Goal: Information Seeking & Learning: Learn about a topic

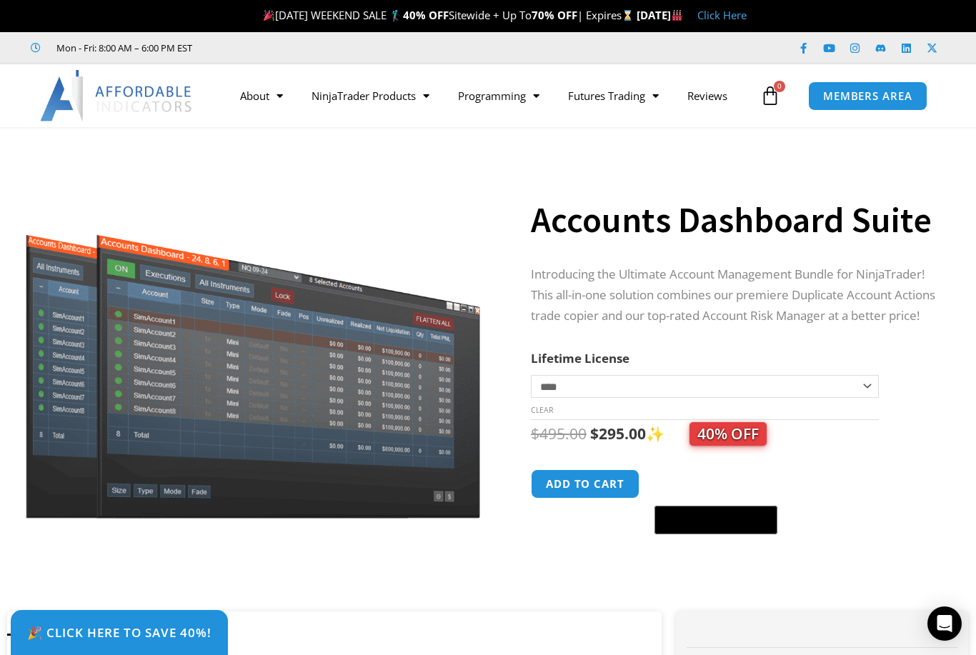
click at [371, 100] on link "NinjaTrader Products" at bounding box center [370, 95] width 146 height 33
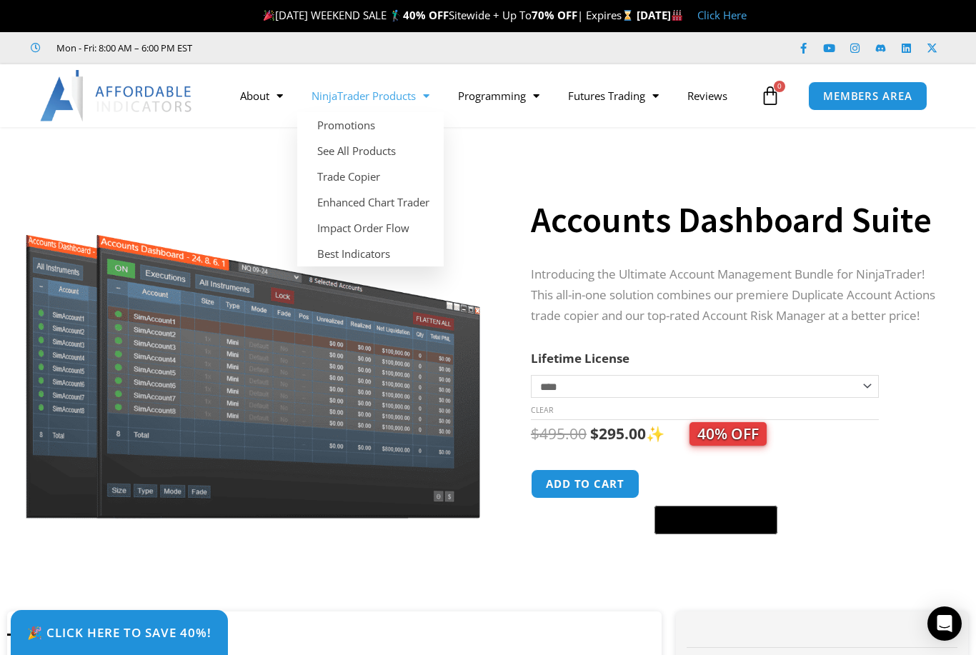
click at [351, 257] on link "Best Indicators" at bounding box center [370, 254] width 146 height 26
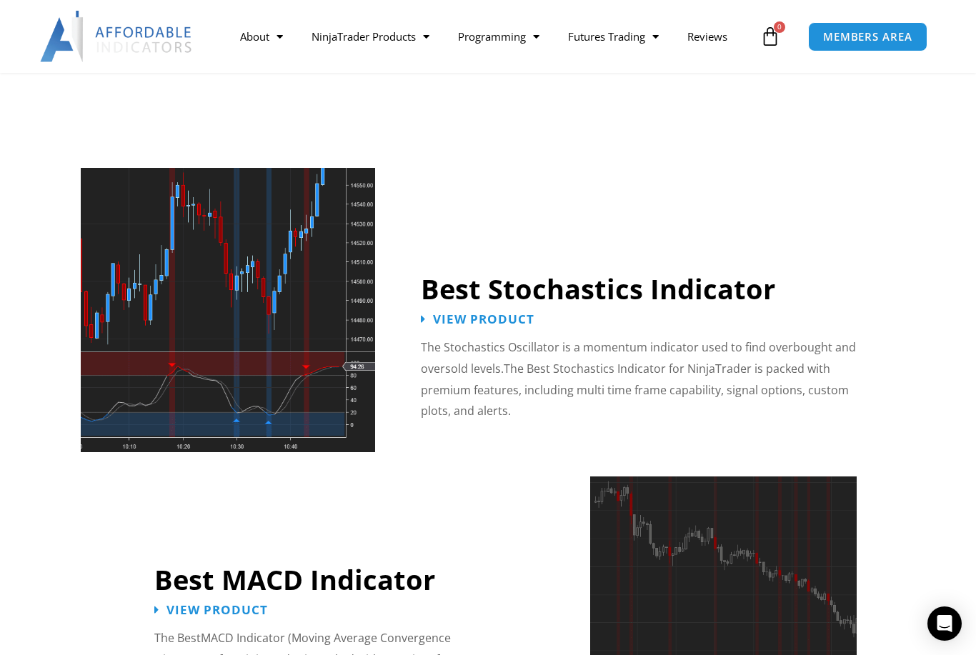
scroll to position [2803, 0]
click at [479, 314] on span "View Product" at bounding box center [483, 320] width 101 height 12
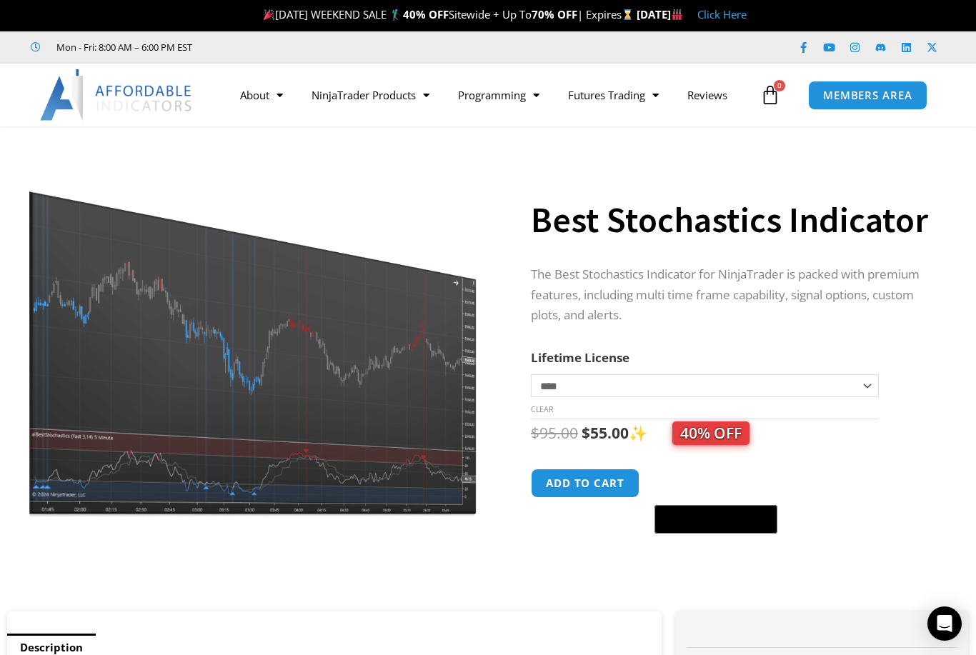
scroll to position [1, 0]
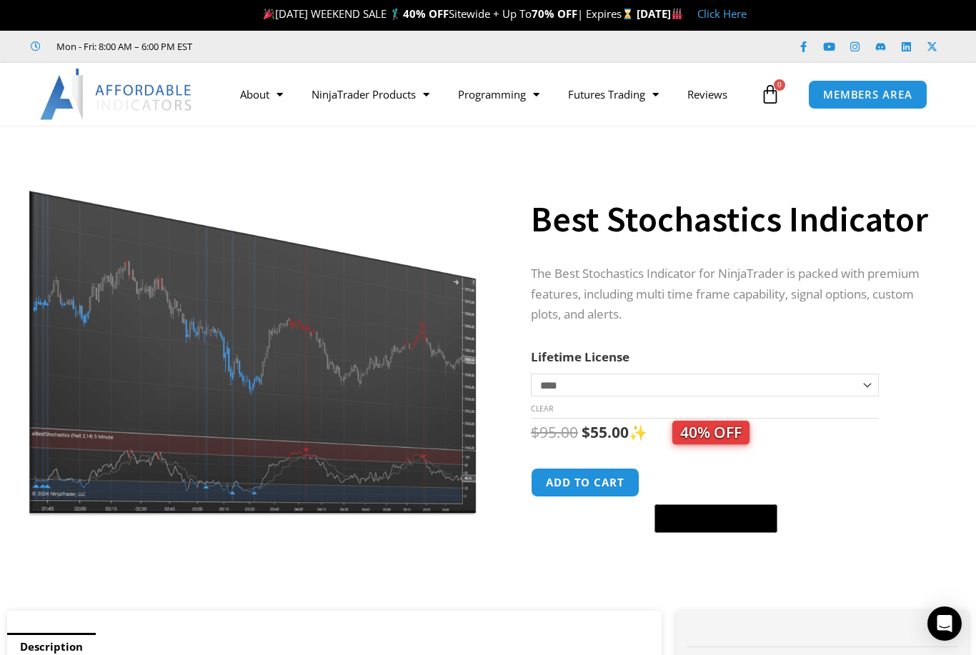
click at [89, 461] on img at bounding box center [253, 334] width 459 height 367
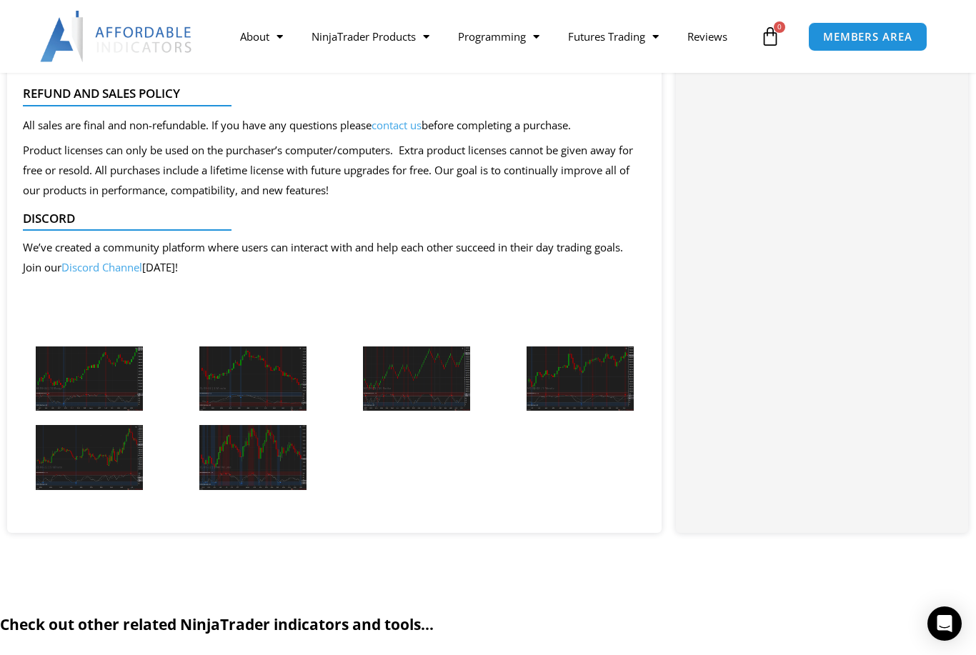
scroll to position [1662, 0]
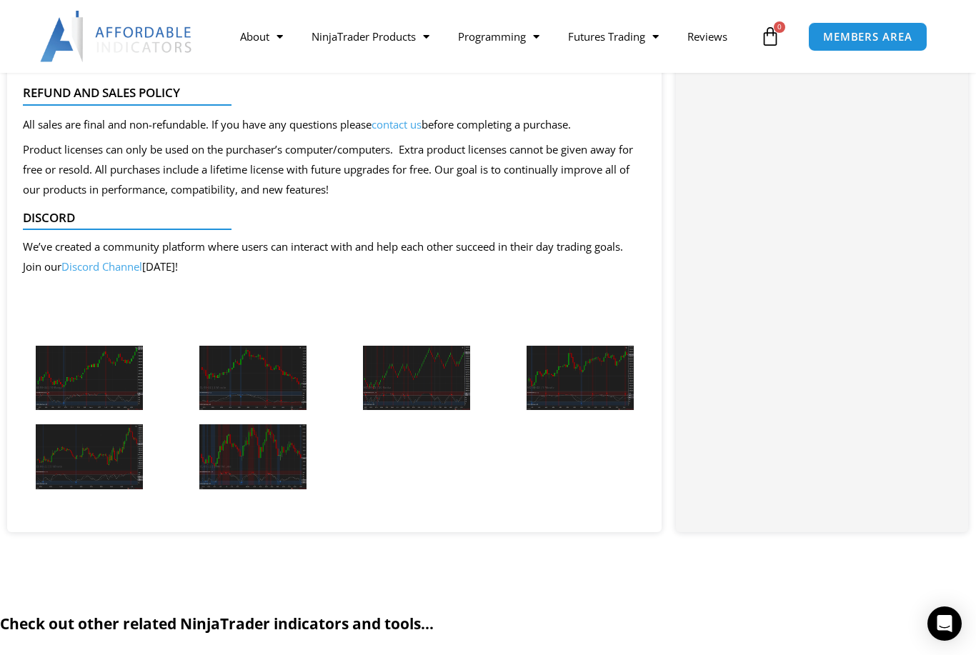
click at [72, 381] on img at bounding box center [89, 378] width 107 height 65
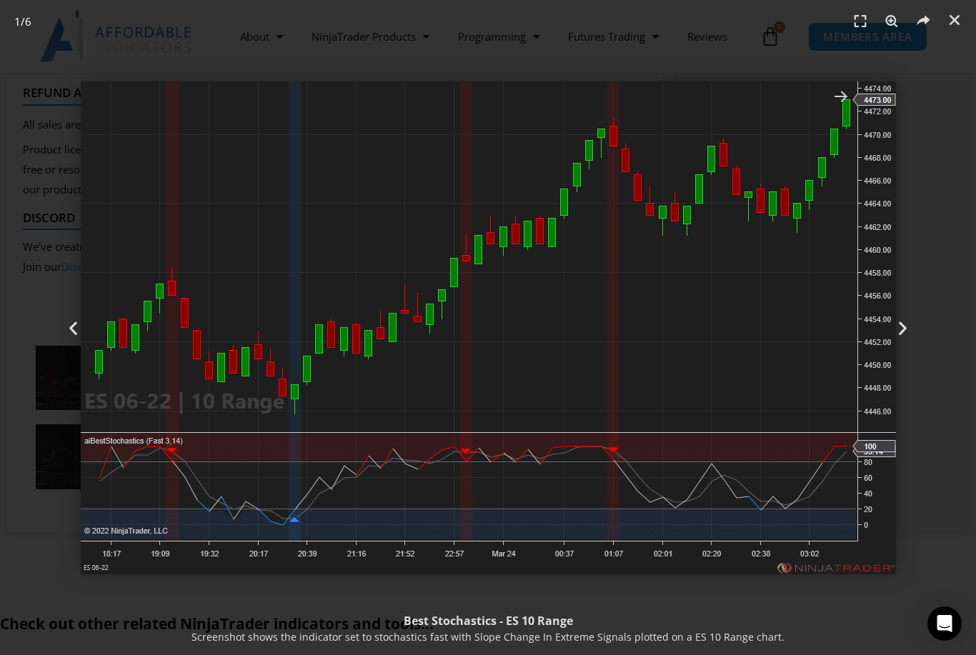
click at [902, 336] on icon "Next slide" at bounding box center [903, 328] width 18 height 18
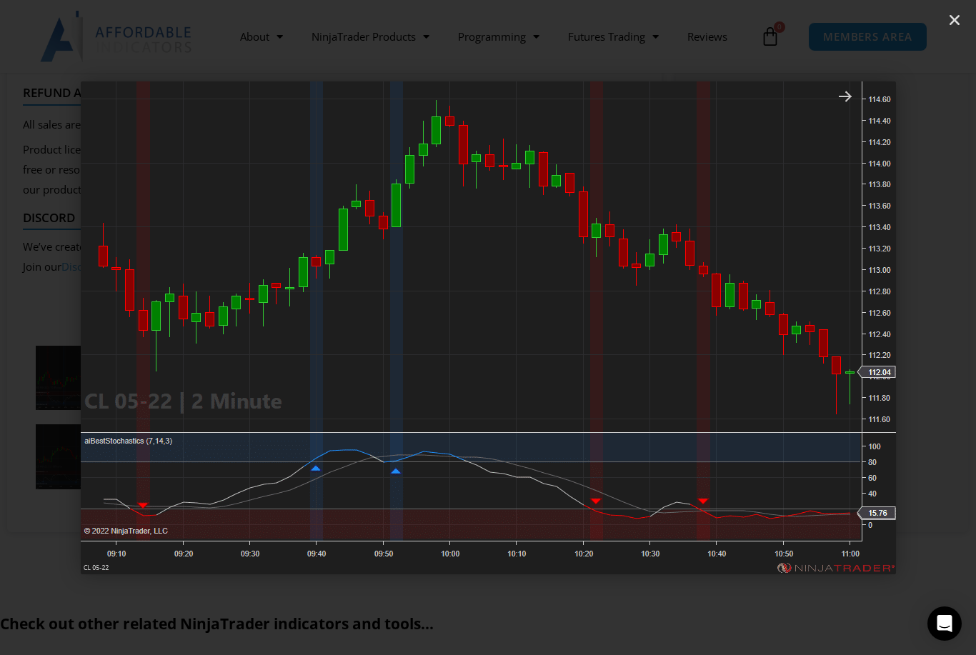
click at [897, 336] on icon "Next slide" at bounding box center [903, 328] width 18 height 18
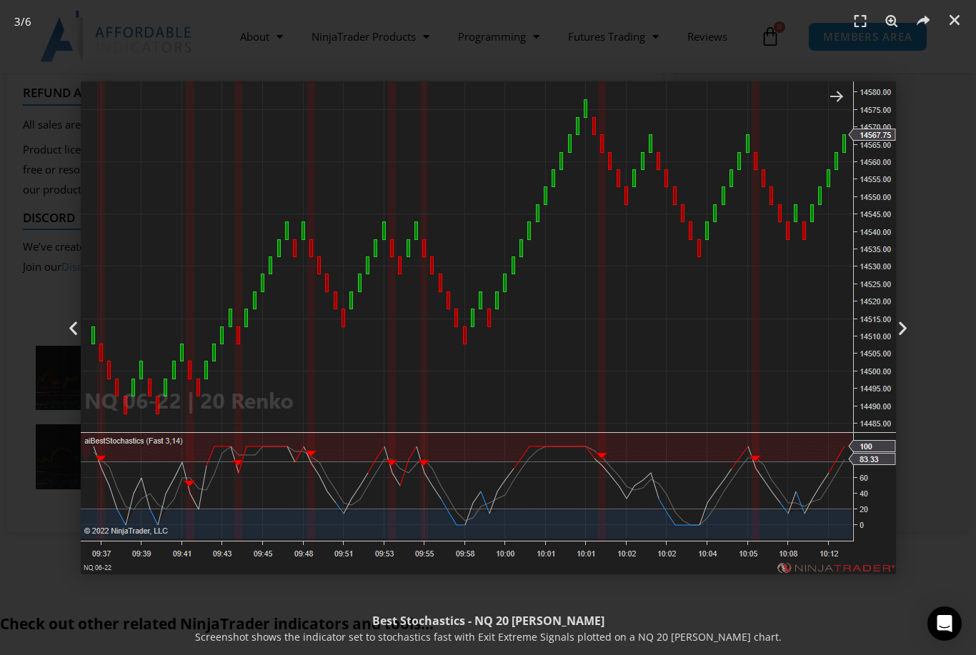
click at [910, 336] on icon "Next slide" at bounding box center [903, 328] width 18 height 18
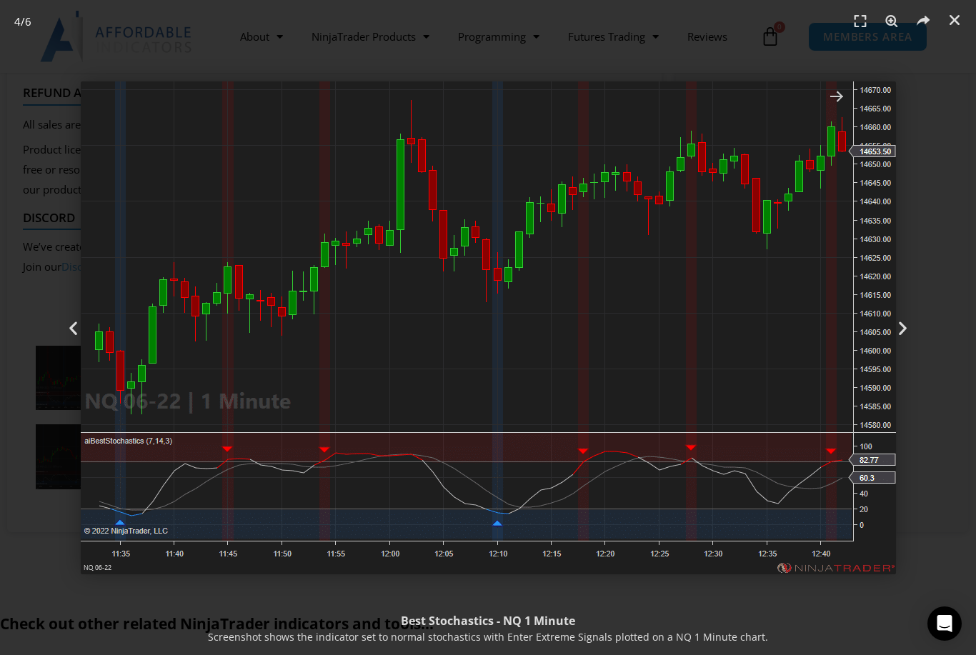
click at [902, 336] on icon "Next slide" at bounding box center [903, 328] width 18 height 18
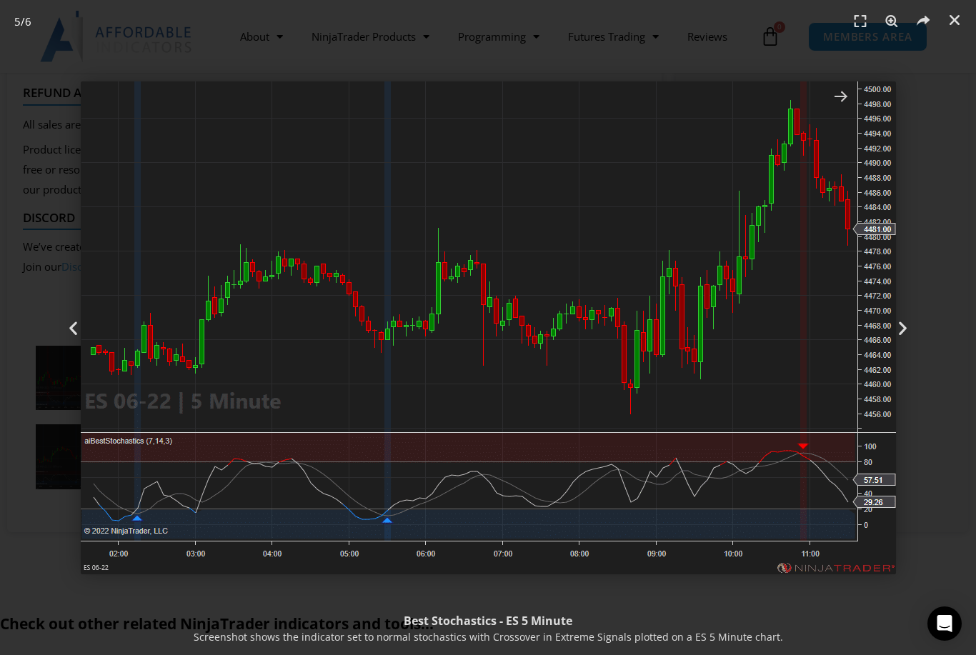
click at [899, 336] on icon "Next slide" at bounding box center [903, 328] width 18 height 18
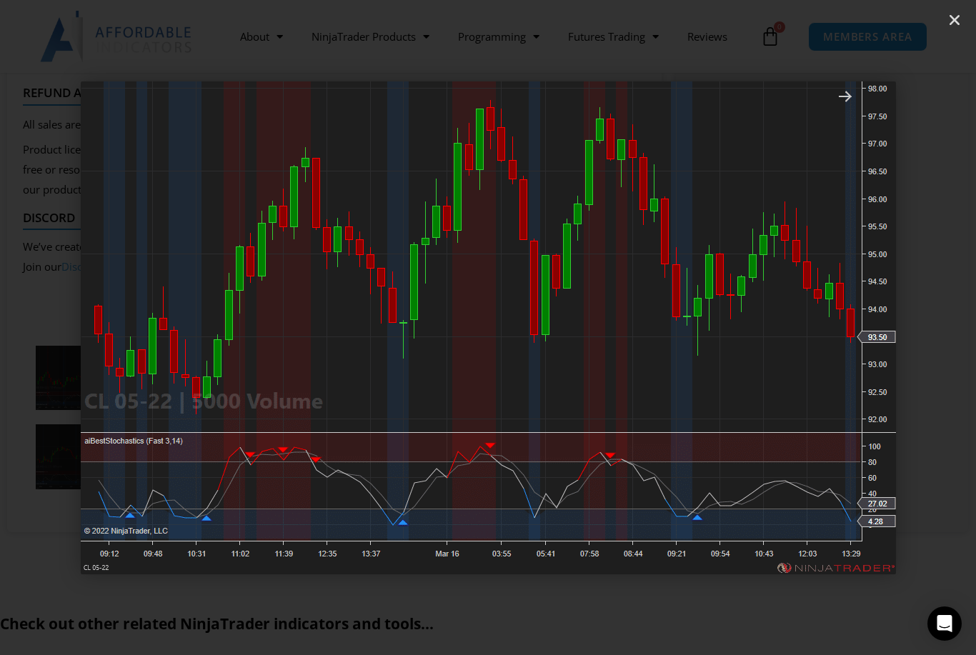
click at [894, 336] on icon "Next slide" at bounding box center [903, 328] width 18 height 18
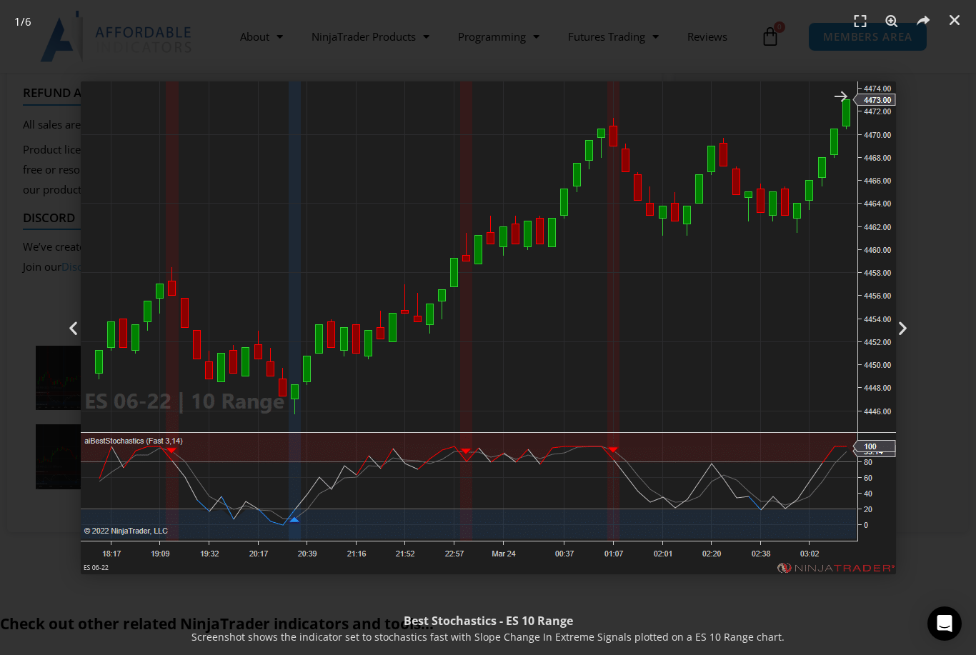
click at [890, 345] on div "Next" at bounding box center [902, 327] width 146 height 655
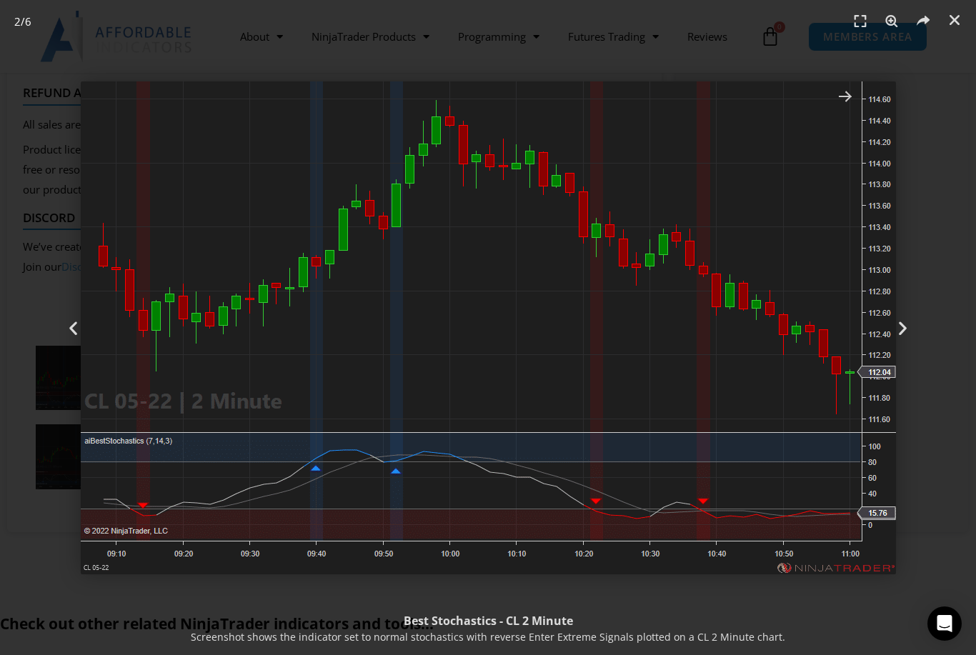
click at [886, 351] on div "Next" at bounding box center [902, 327] width 146 height 655
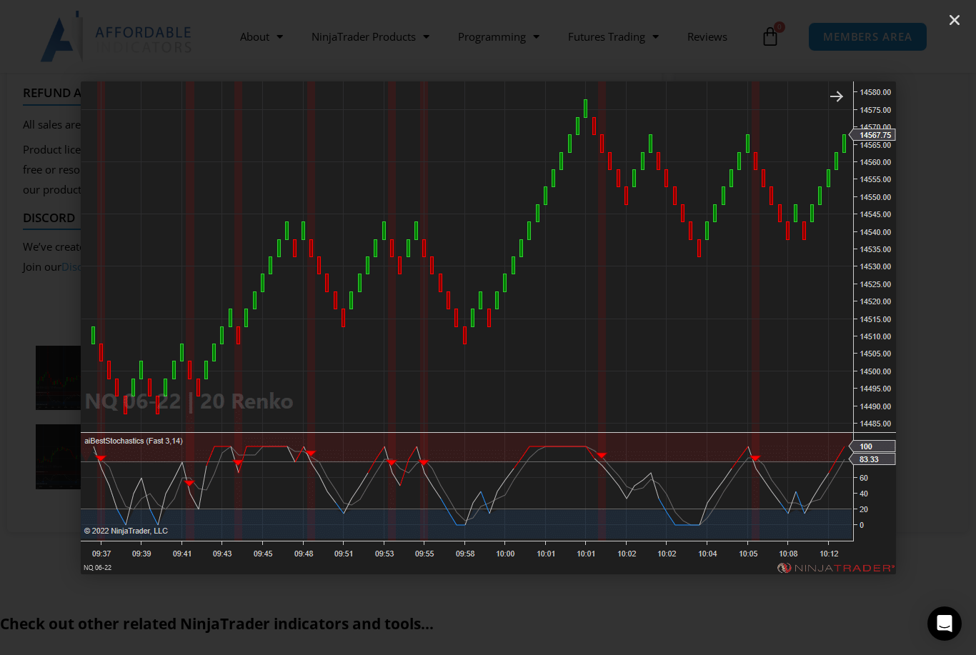
click at [879, 353] on div "Next" at bounding box center [902, 327] width 146 height 655
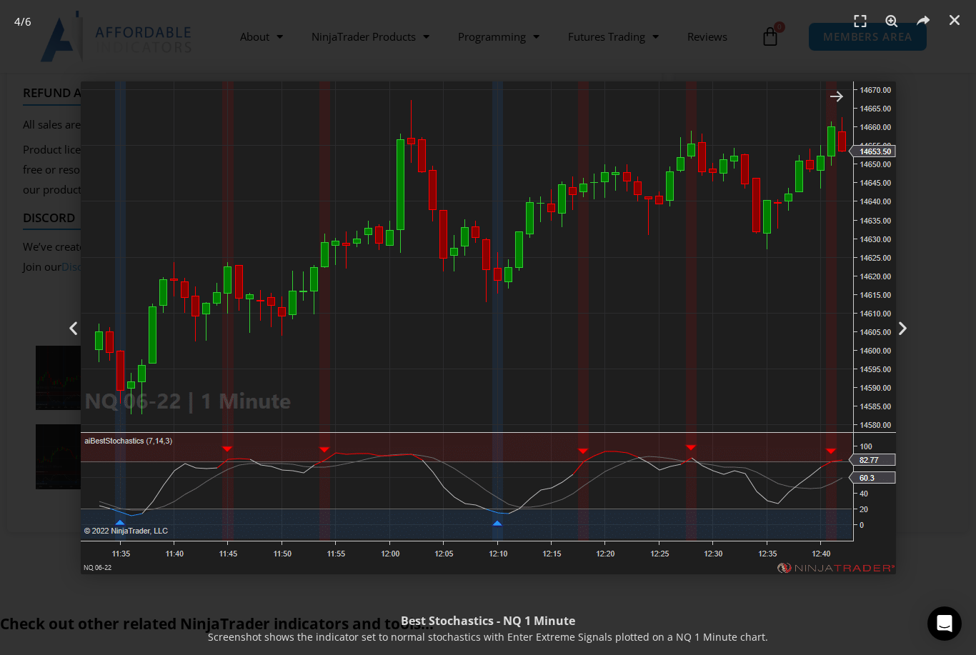
click at [947, 24] on link "Close (Esc)" at bounding box center [954, 19] width 21 height 21
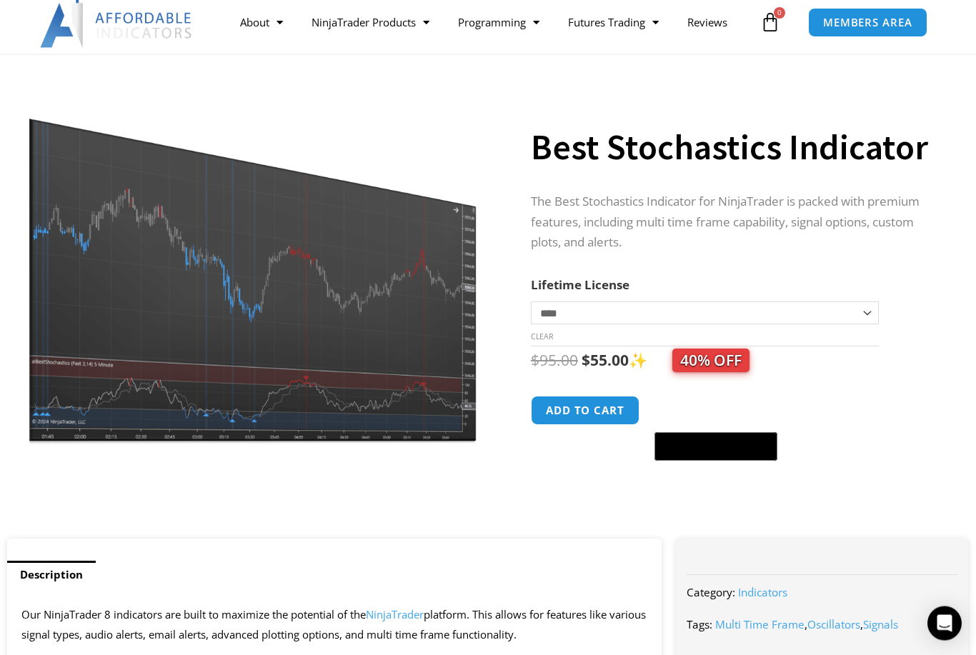
scroll to position [0, 0]
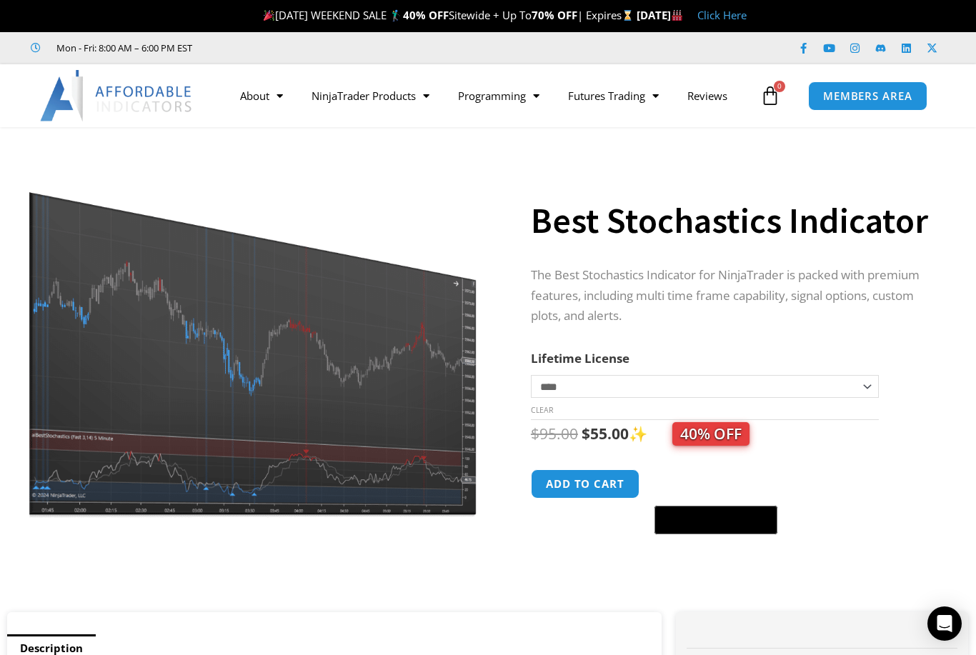
click at [495, 88] on link "Programming" at bounding box center [499, 95] width 110 height 33
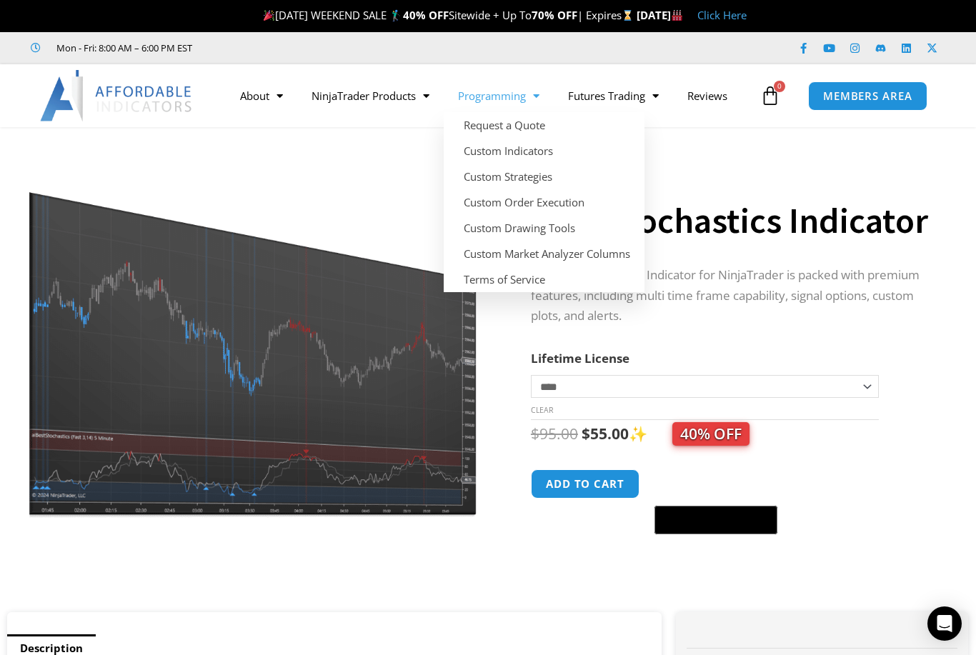
click at [627, 92] on link "Futures Trading" at bounding box center [613, 95] width 119 height 33
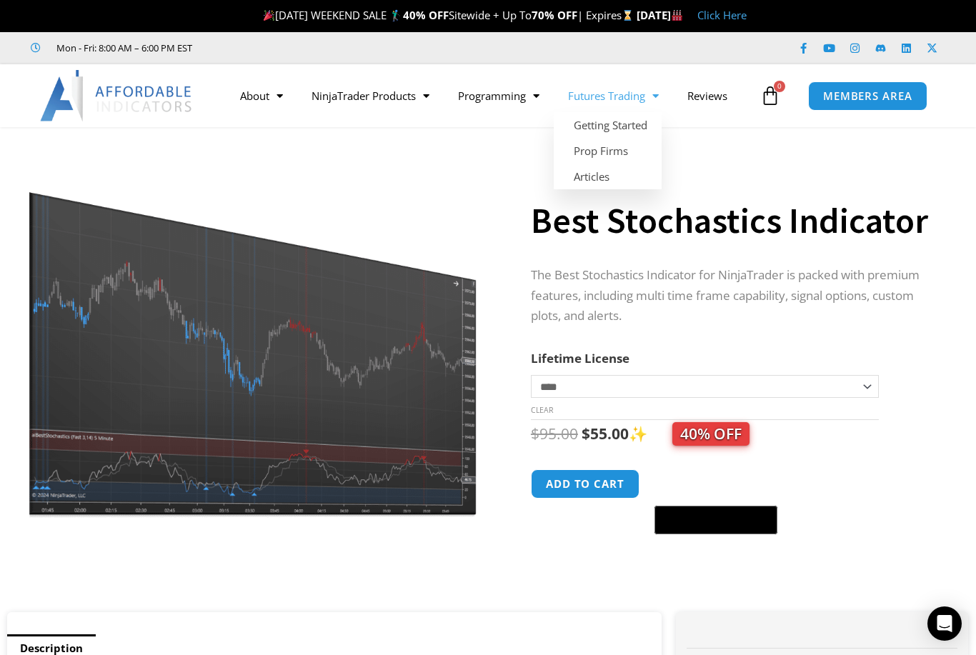
click at [349, 98] on link "NinjaTrader Products" at bounding box center [370, 95] width 146 height 33
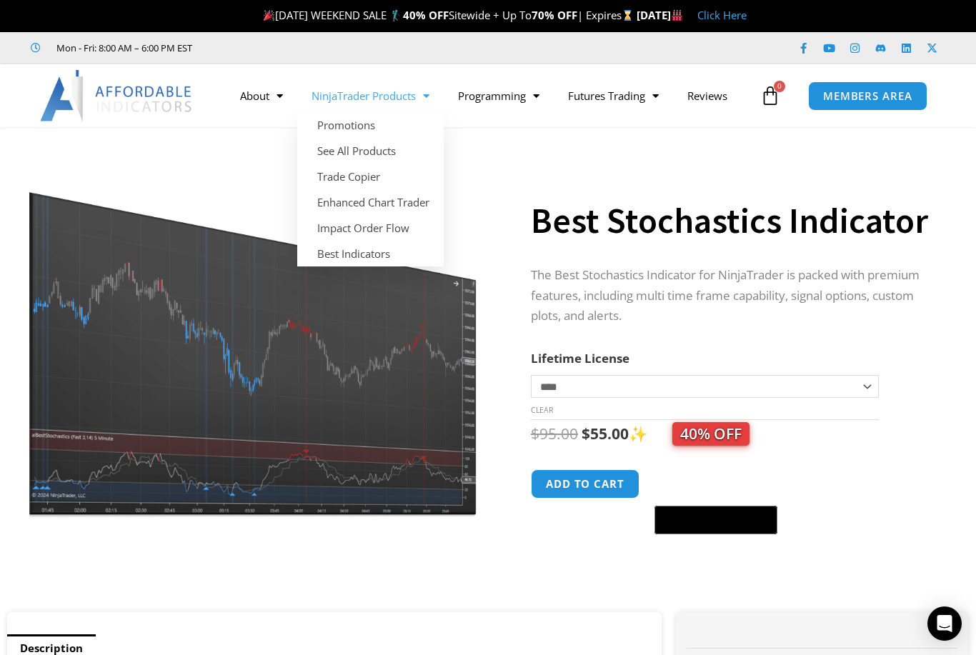
click at [356, 229] on link "Impact Order Flow" at bounding box center [370, 228] width 146 height 26
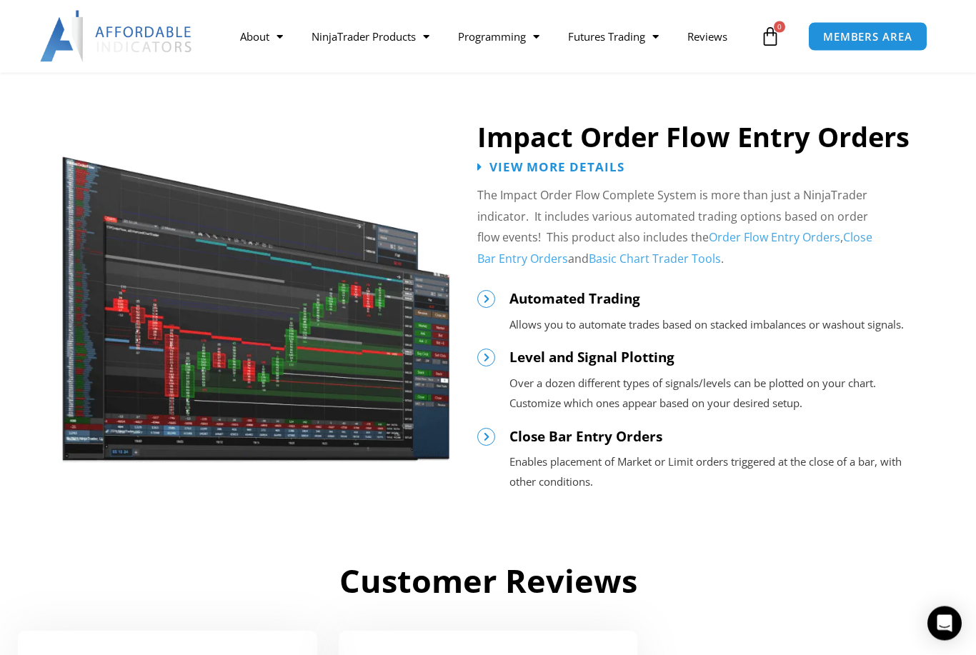
scroll to position [1497, 0]
